Goal: Complete application form

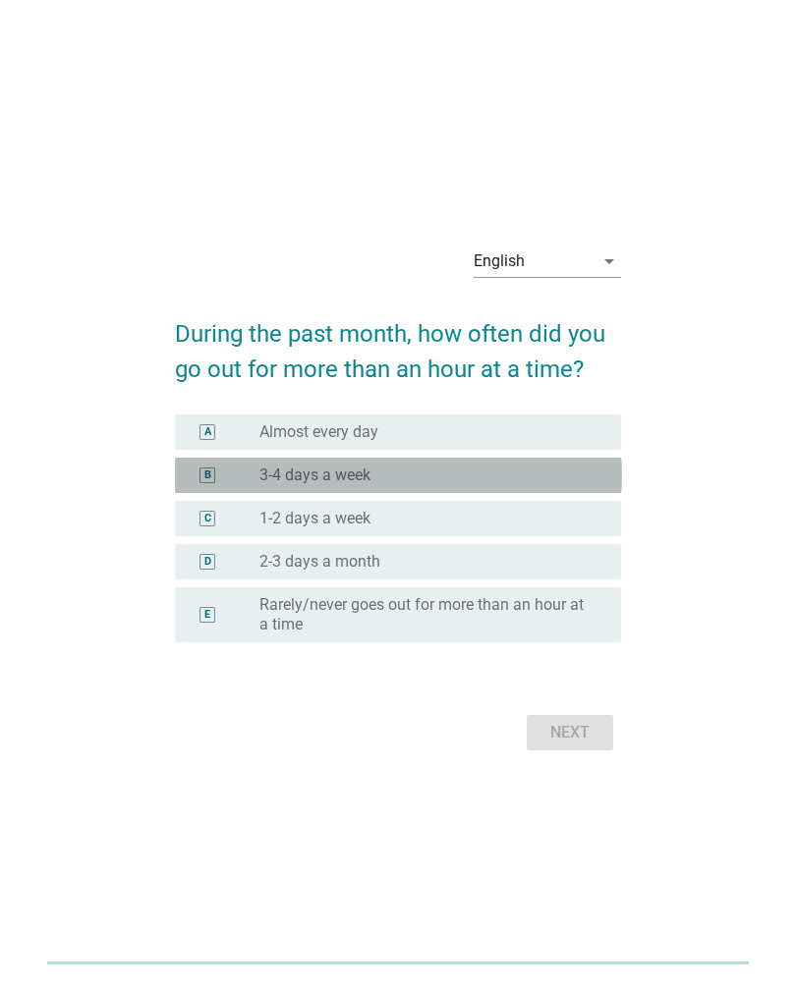
click at [435, 466] on div "radio_button_unchecked 3-4 days a week" at bounding box center [424, 476] width 330 height 20
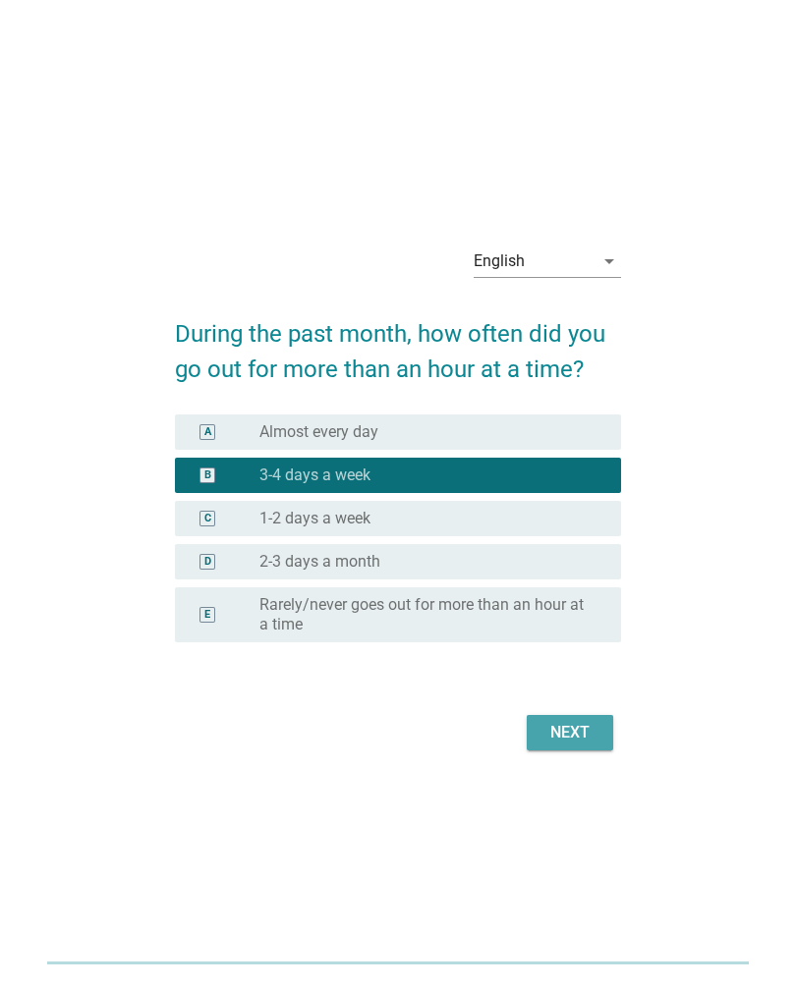
click at [566, 741] on div "Next" at bounding box center [569, 733] width 55 height 24
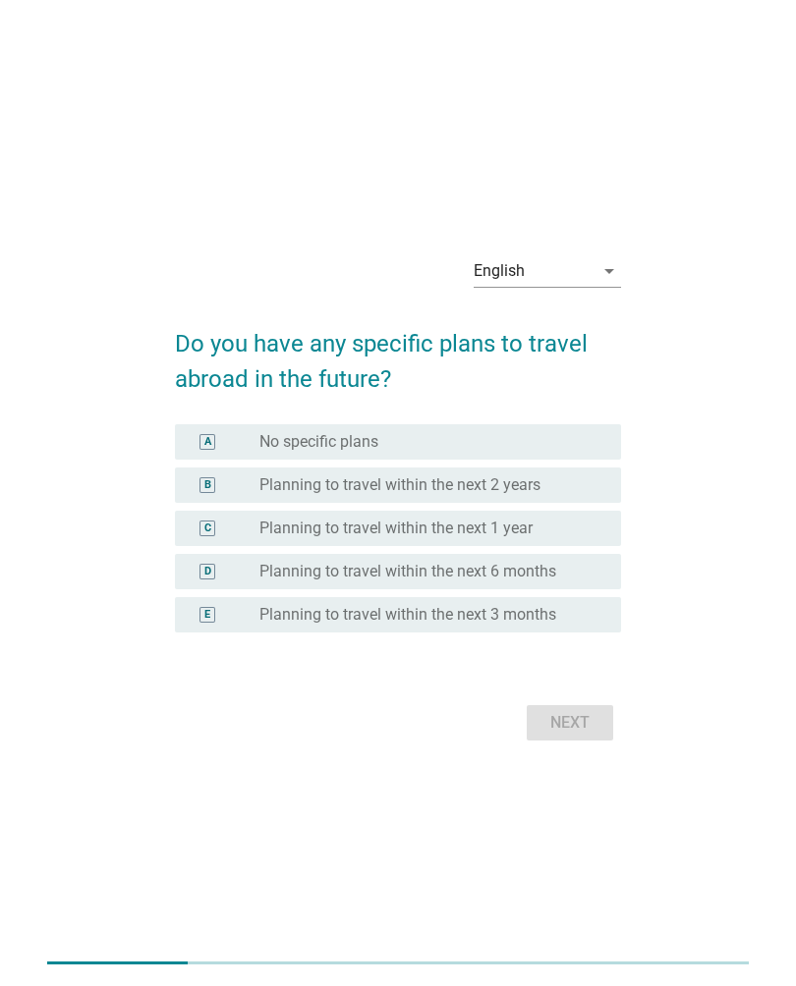
click at [568, 513] on div "C radio_button_unchecked Planning to travel within the next 1 year" at bounding box center [398, 528] width 447 height 35
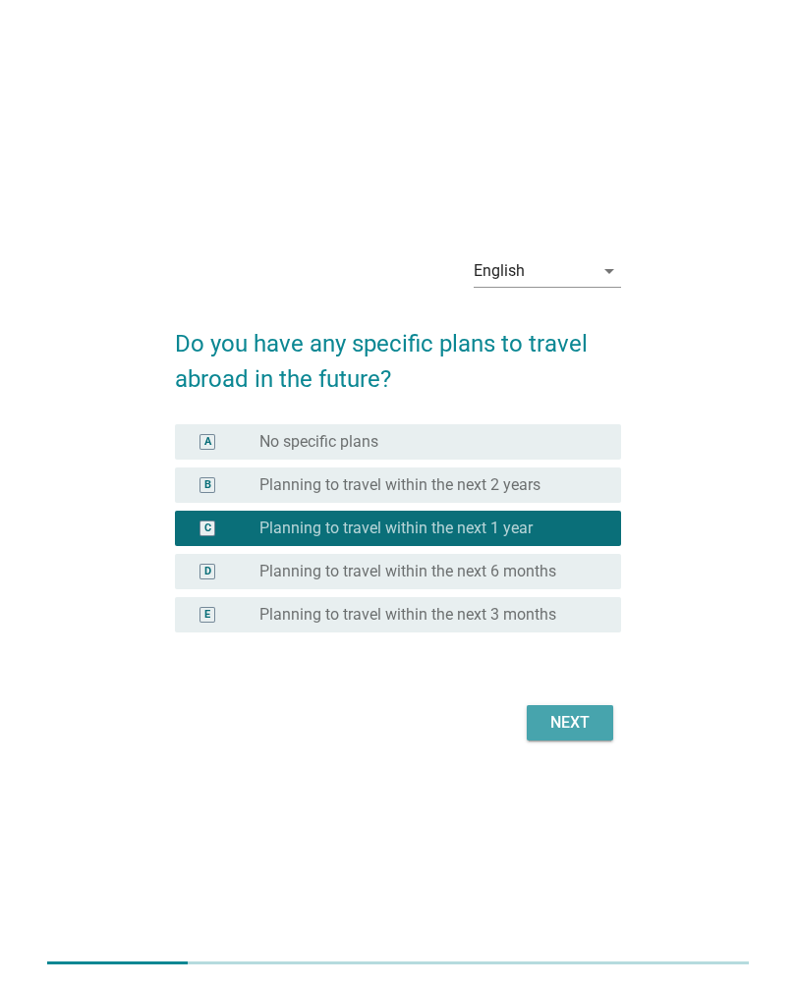
click at [586, 719] on div "Next" at bounding box center [569, 723] width 55 height 24
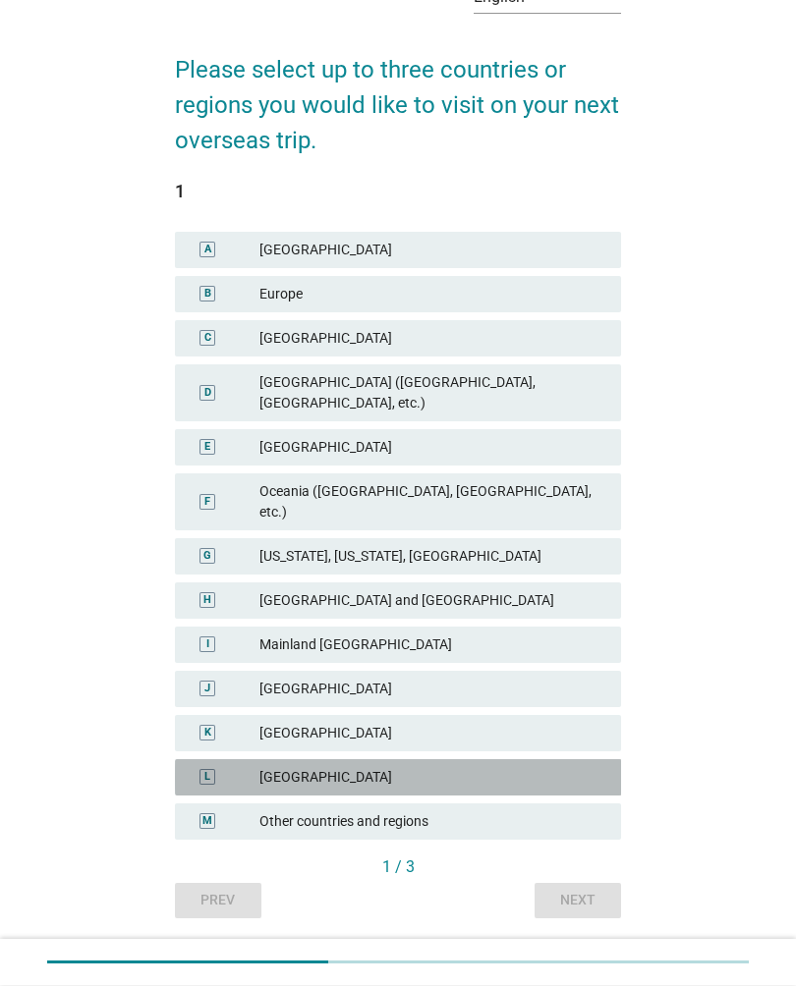
scroll to position [115, 0]
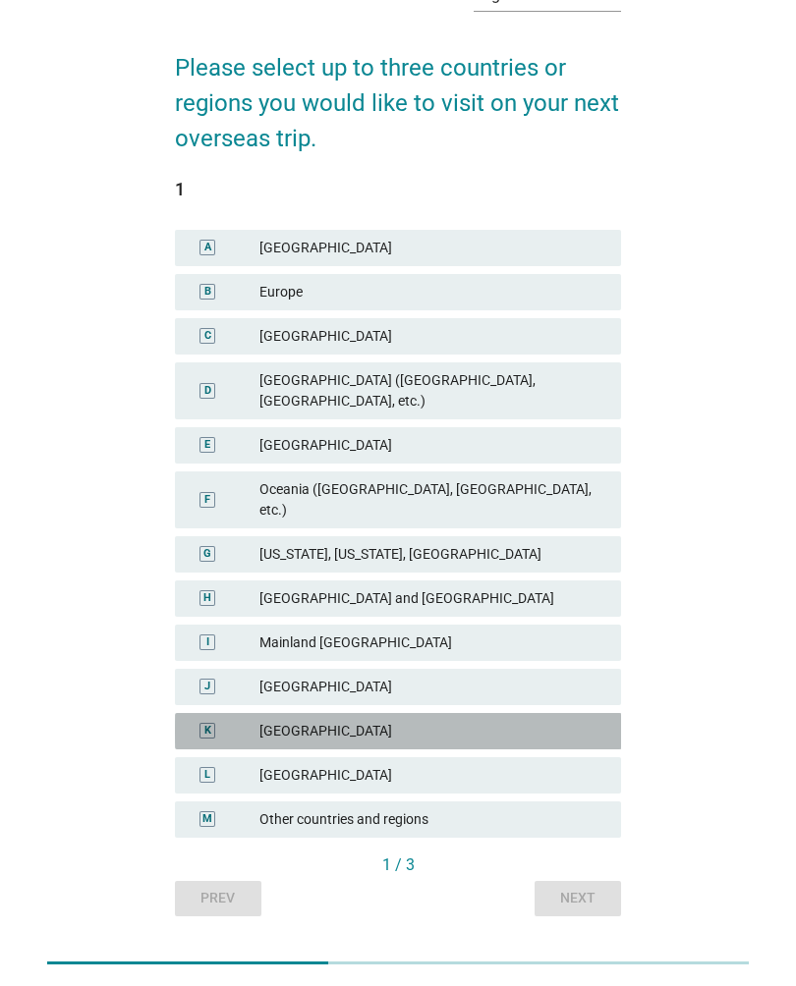
click at [519, 721] on div "[GEOGRAPHIC_DATA]" at bounding box center [432, 731] width 346 height 21
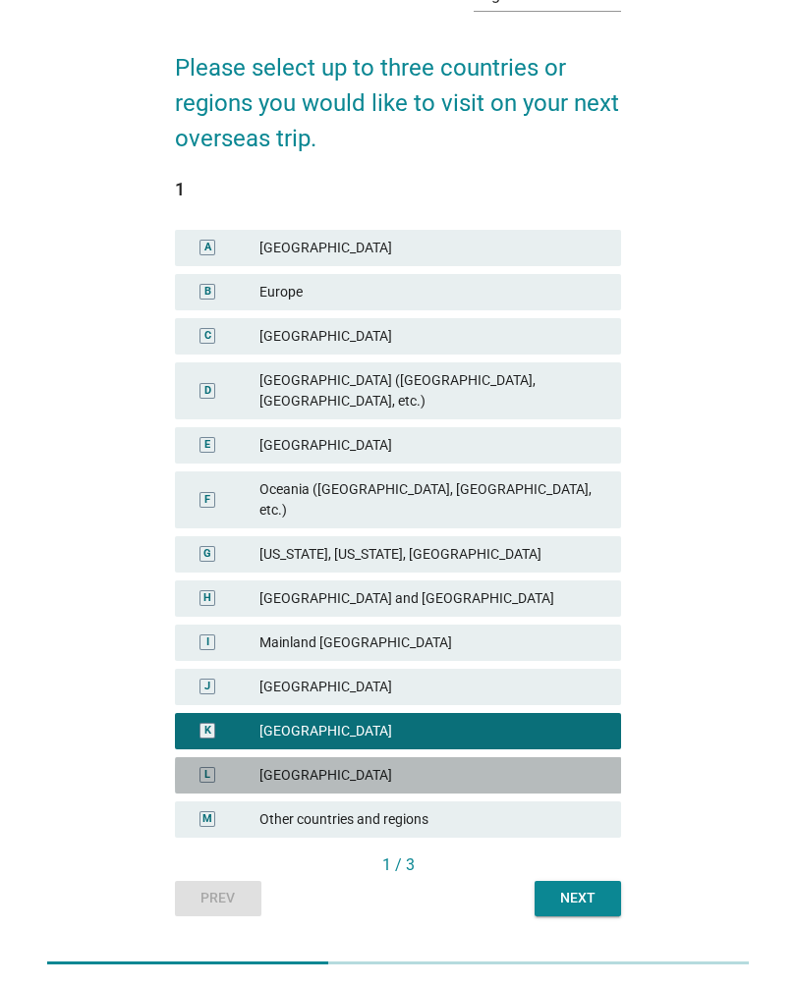
click at [515, 765] on div "[GEOGRAPHIC_DATA]" at bounding box center [432, 775] width 346 height 21
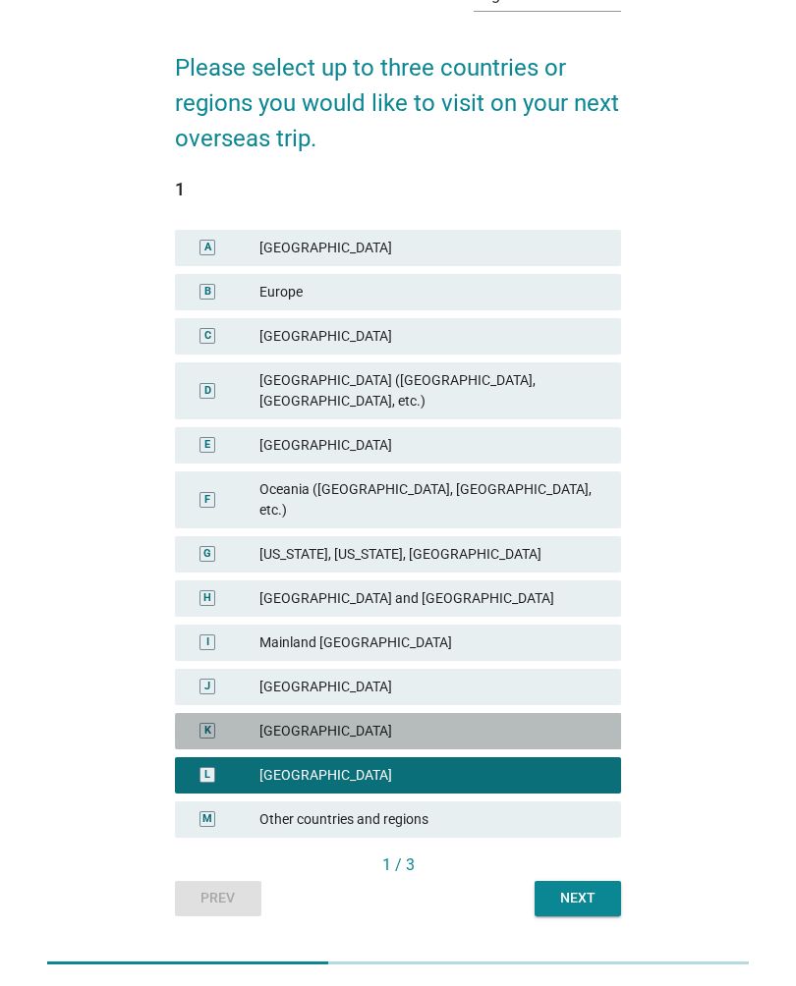
click at [528, 721] on div "[GEOGRAPHIC_DATA]" at bounding box center [432, 731] width 346 height 21
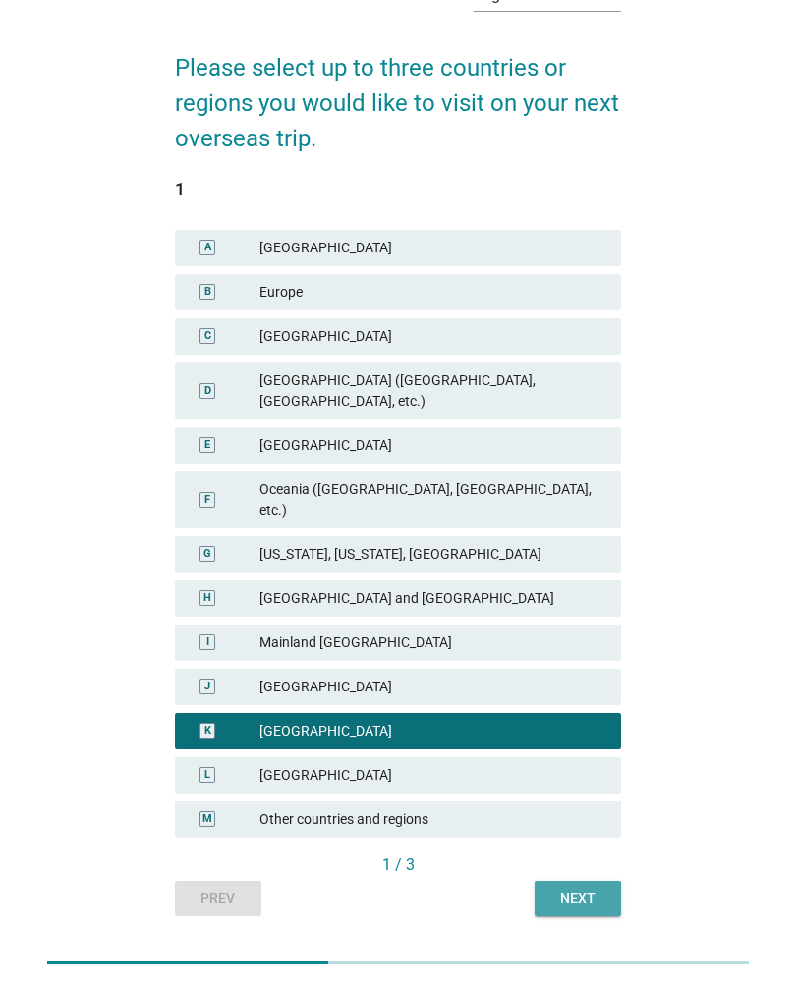
click at [586, 888] on div "Next" at bounding box center [577, 898] width 55 height 21
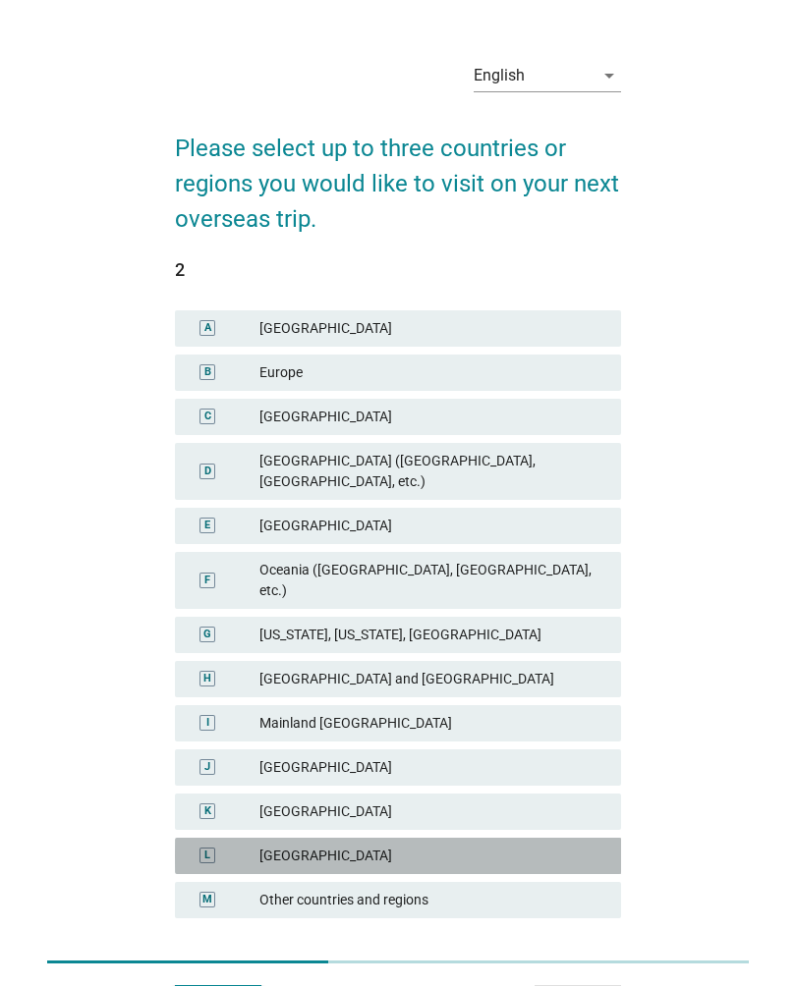
scroll to position [28, 0]
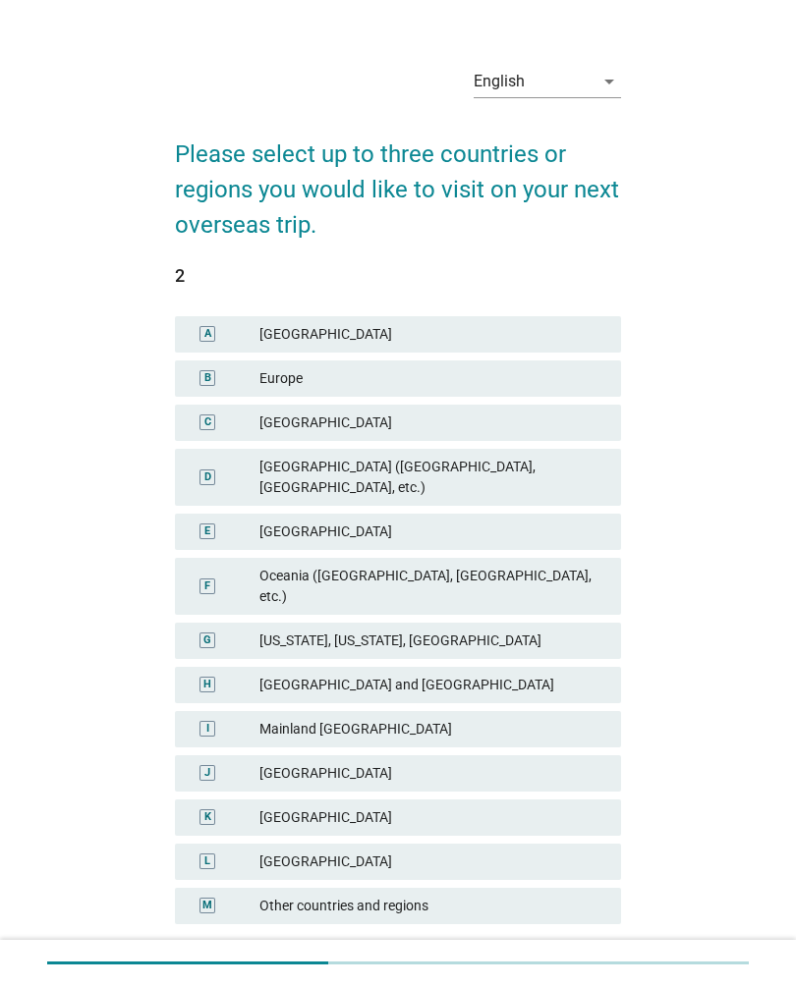
click at [469, 566] on div "Oceania ([GEOGRAPHIC_DATA], [GEOGRAPHIC_DATA], etc.)" at bounding box center [432, 586] width 346 height 41
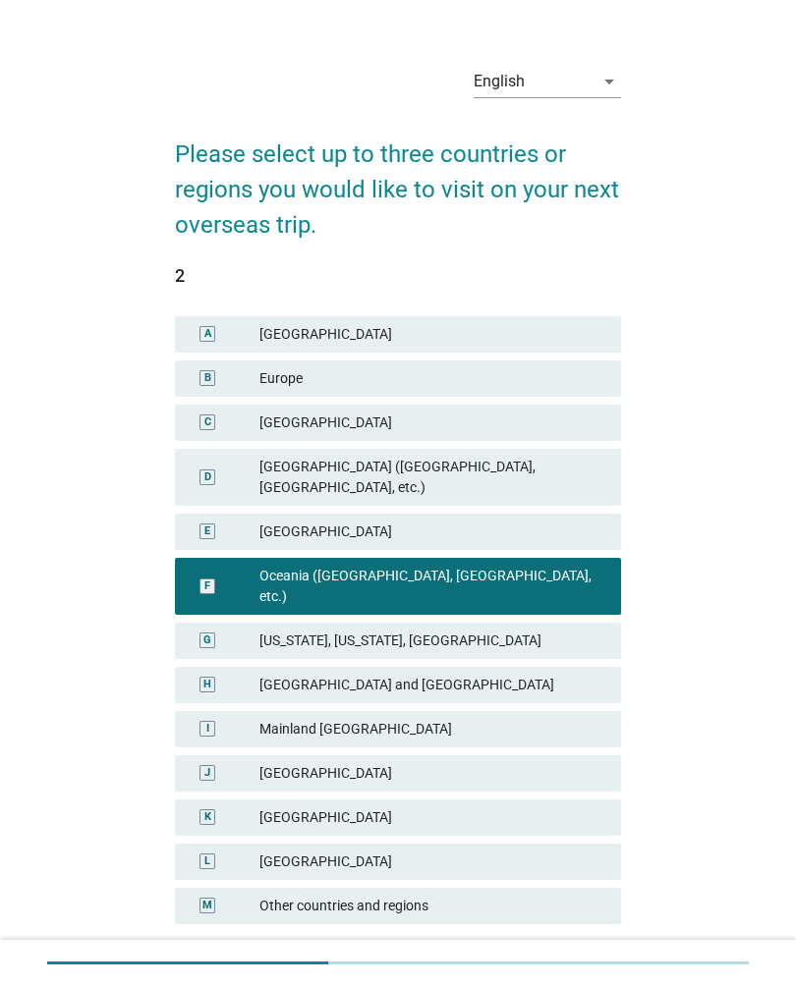
click at [592, 967] on button "Next" at bounding box center [577, 984] width 86 height 35
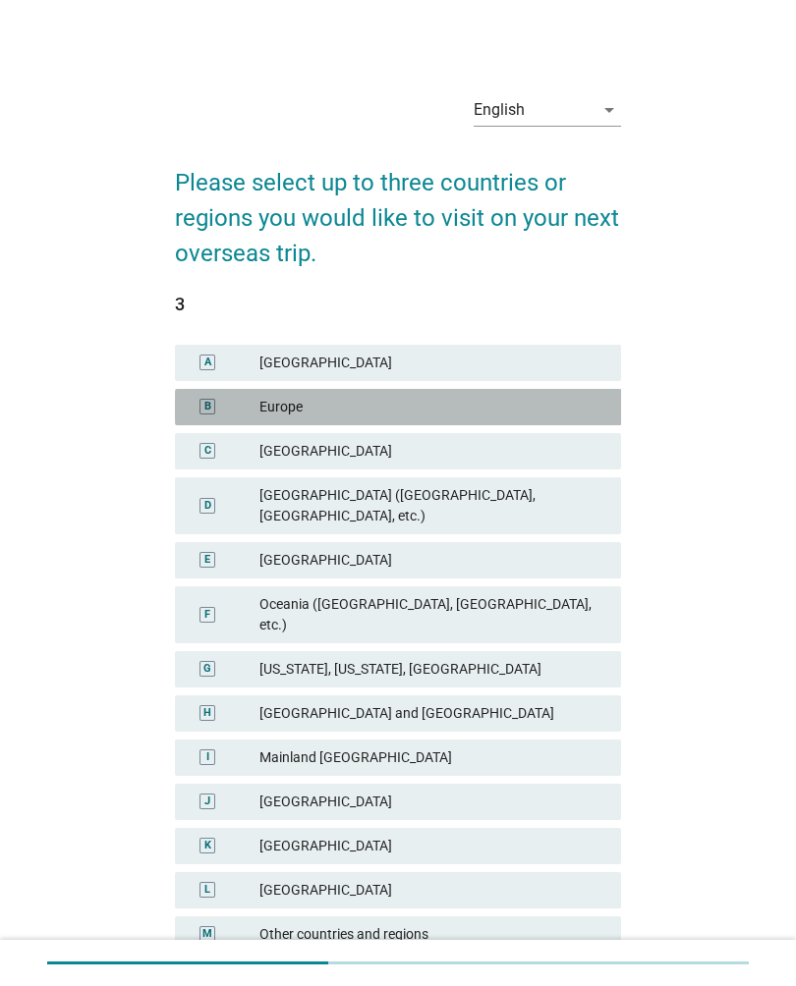
click at [525, 399] on div "Europe" at bounding box center [432, 407] width 346 height 21
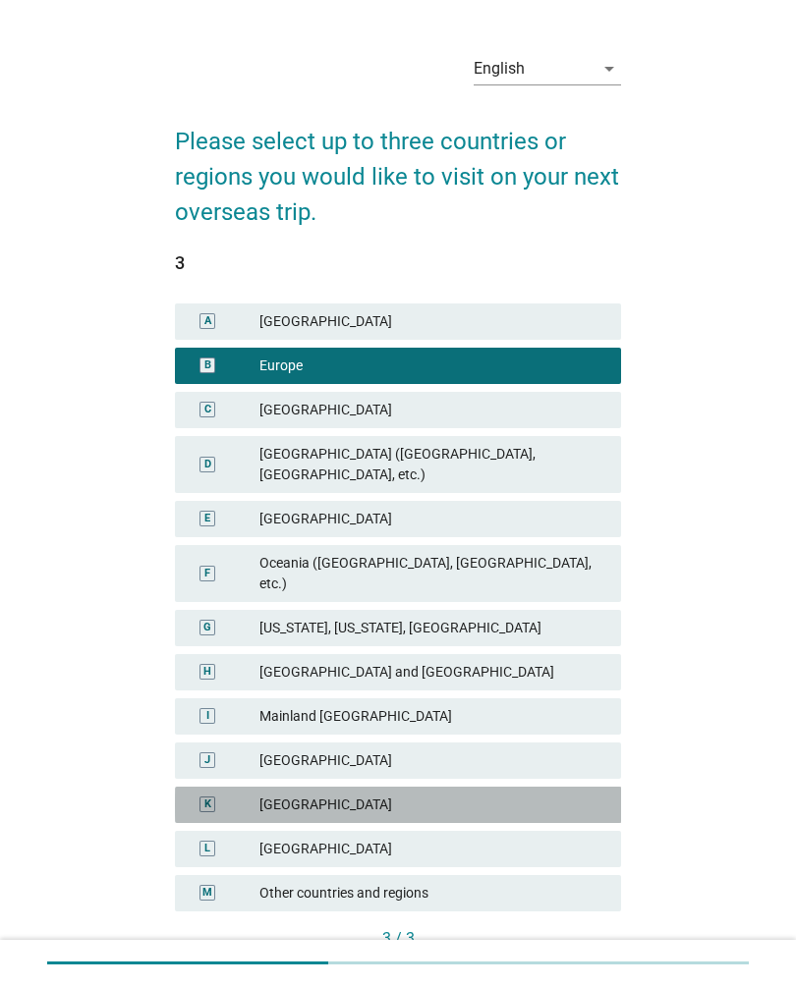
scroll to position [128, 0]
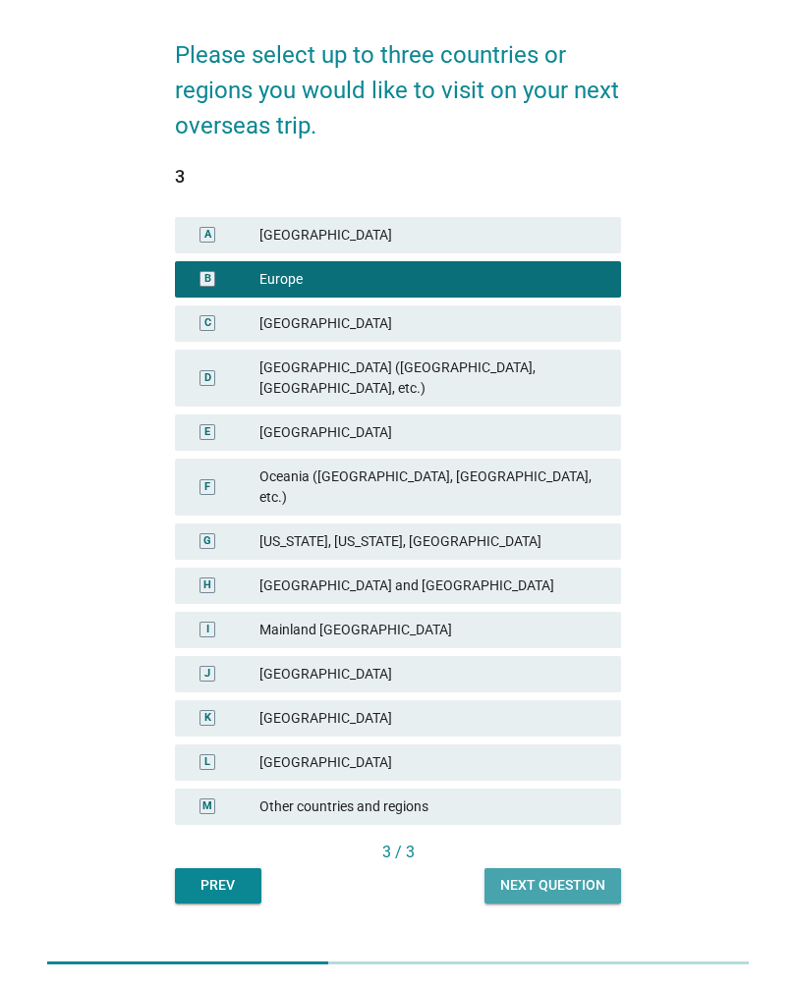
click at [579, 875] on div "Next question" at bounding box center [552, 885] width 105 height 21
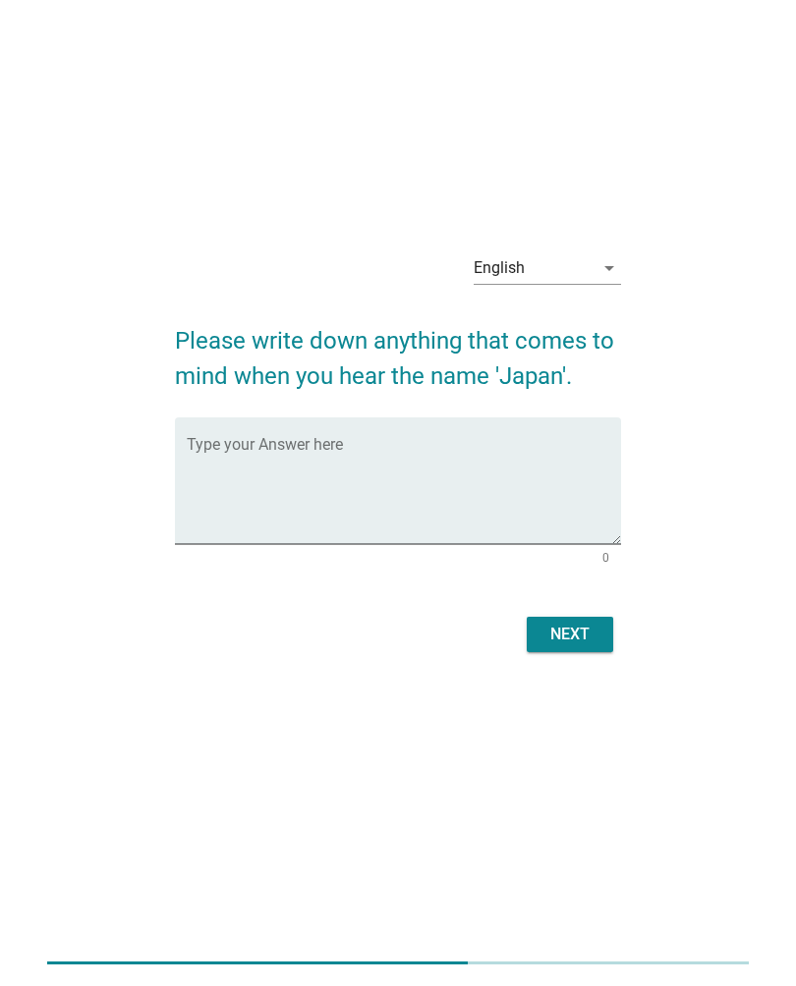
scroll to position [0, 0]
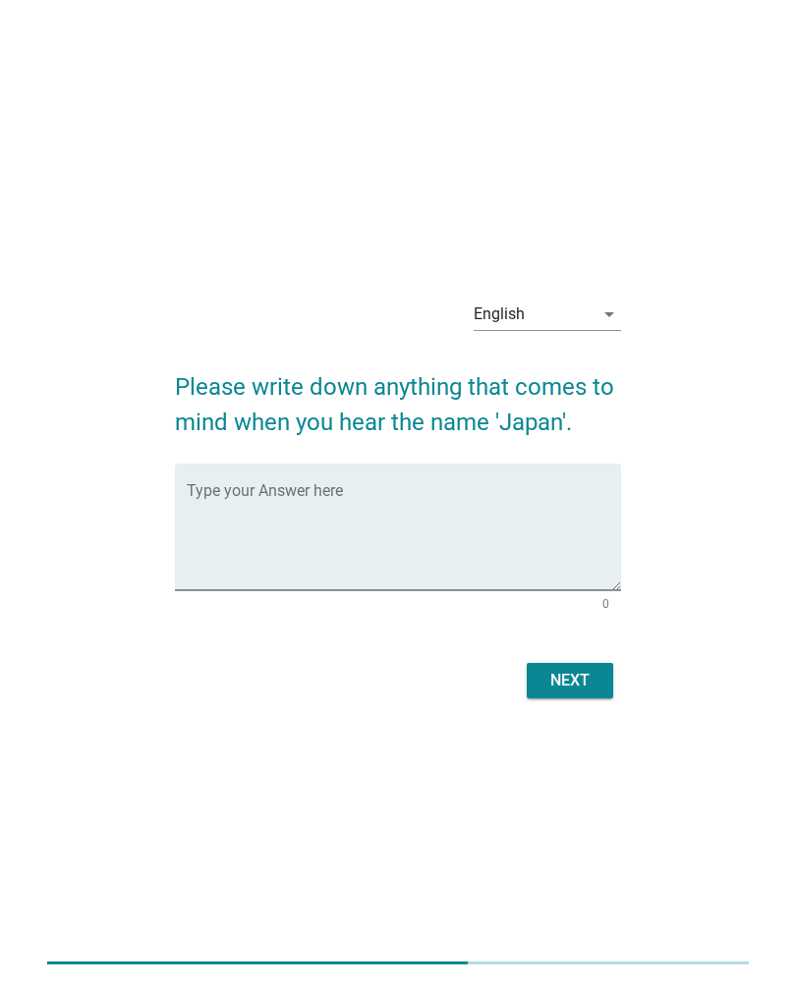
click at [473, 482] on div "Type your Answer here" at bounding box center [404, 527] width 435 height 127
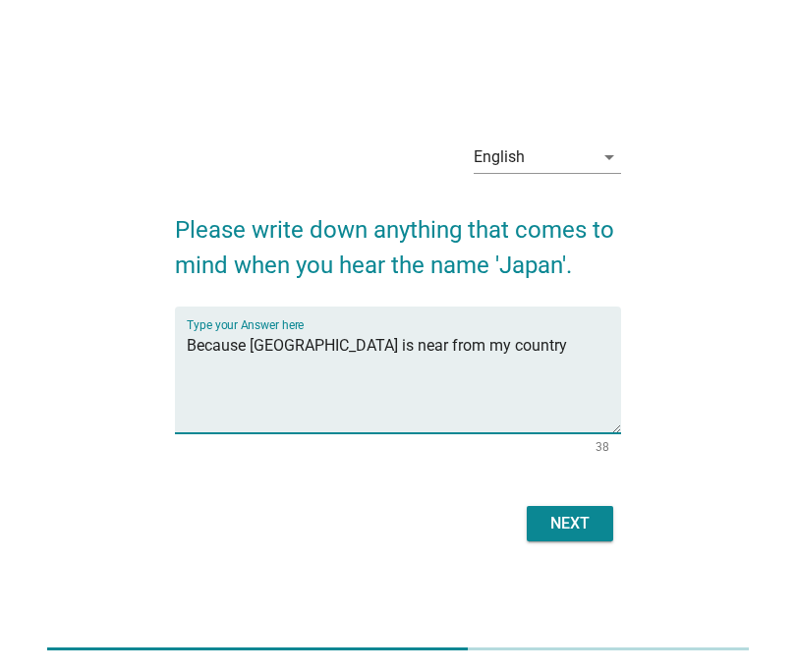
type textarea "Because [GEOGRAPHIC_DATA] is near from my country"
click at [578, 523] on div "Next" at bounding box center [569, 524] width 55 height 24
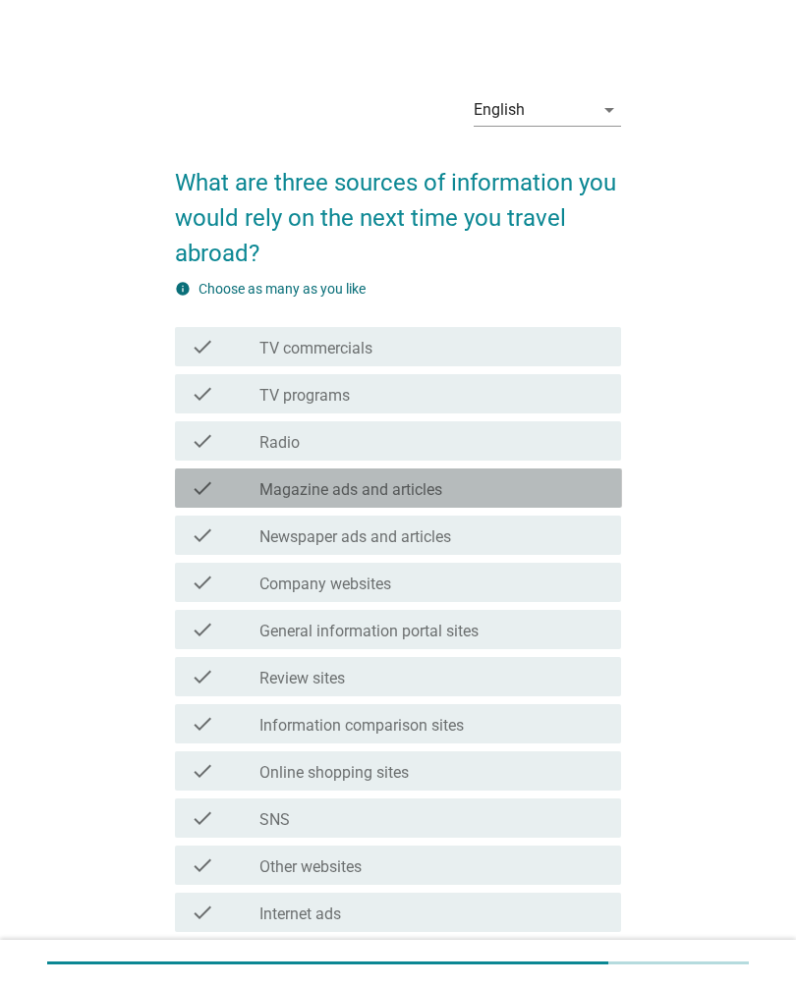
click at [555, 494] on div "check_box_outline_blank Magazine ads and articles" at bounding box center [432, 488] width 346 height 24
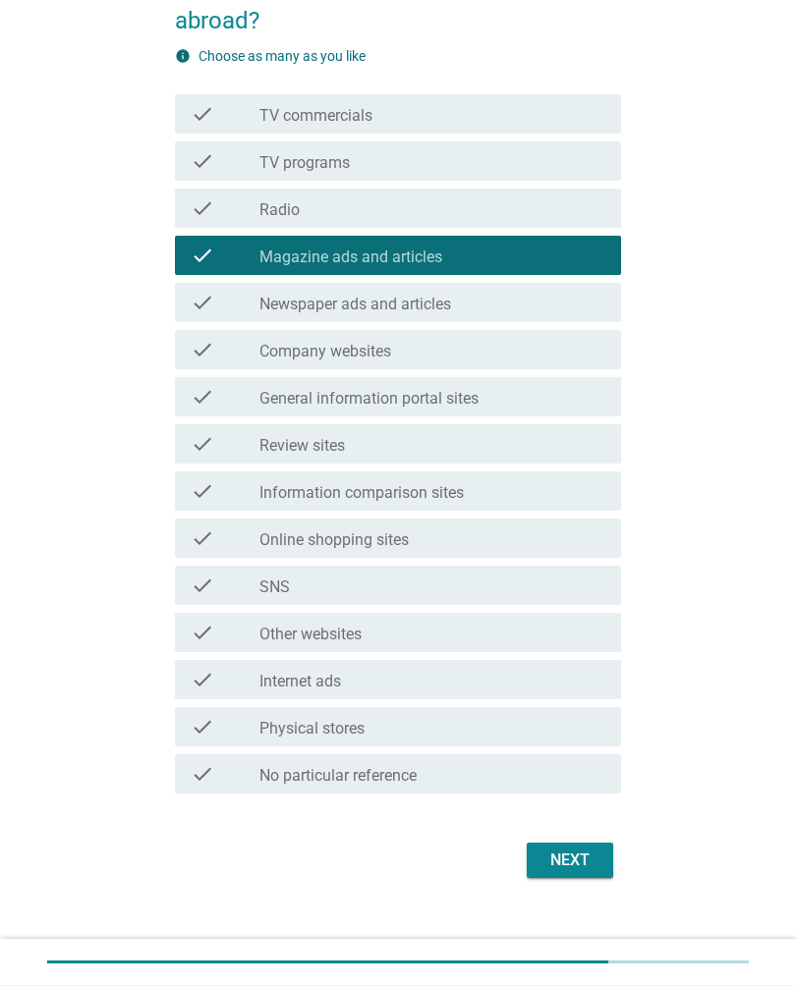
scroll to position [233, 0]
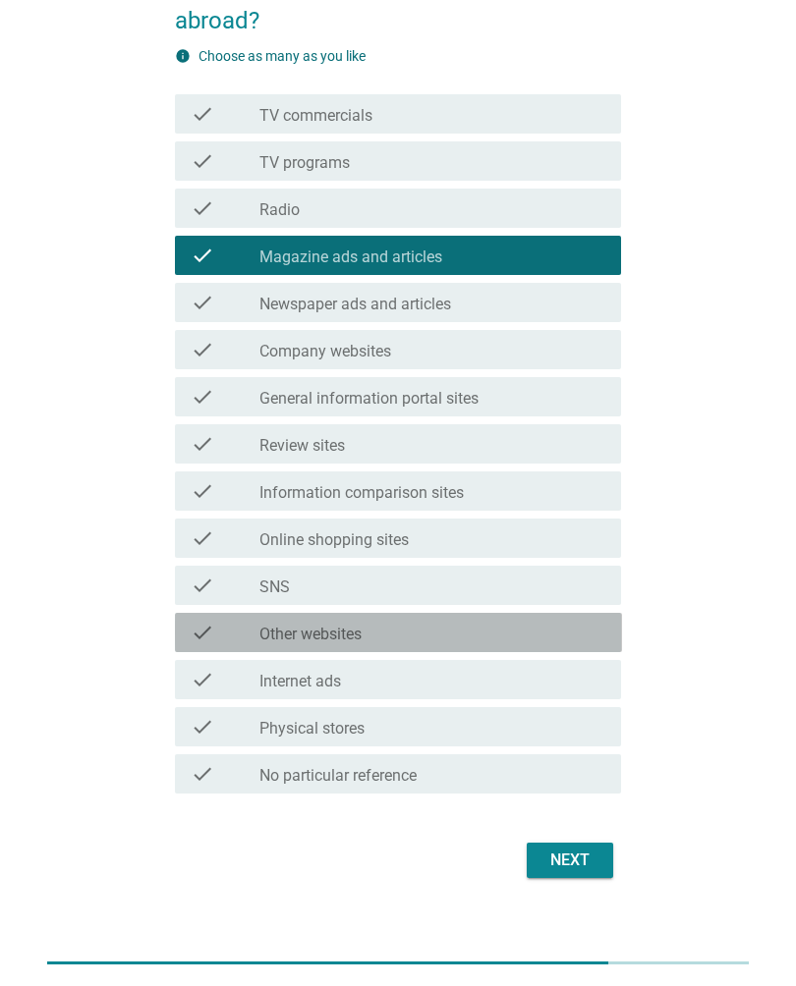
click at [508, 632] on div "check_box_outline_blank Other websites" at bounding box center [432, 633] width 346 height 24
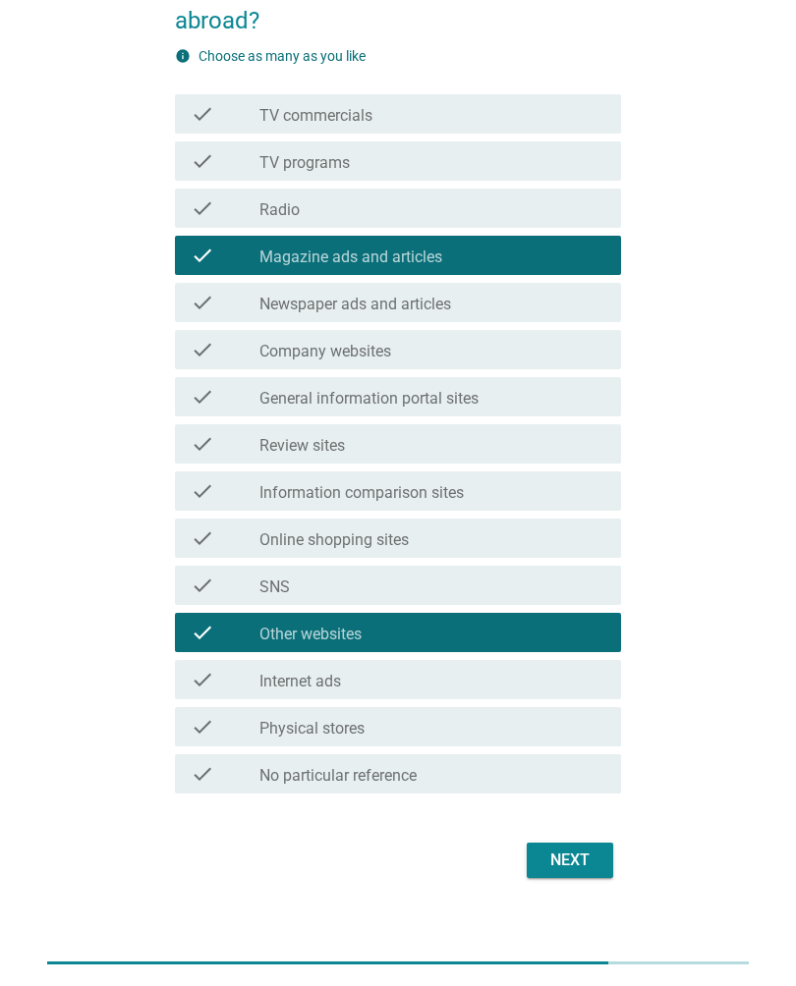
click at [493, 668] on div "check_box_outline_blank Internet ads" at bounding box center [432, 680] width 346 height 24
